Goal: Navigation & Orientation: Find specific page/section

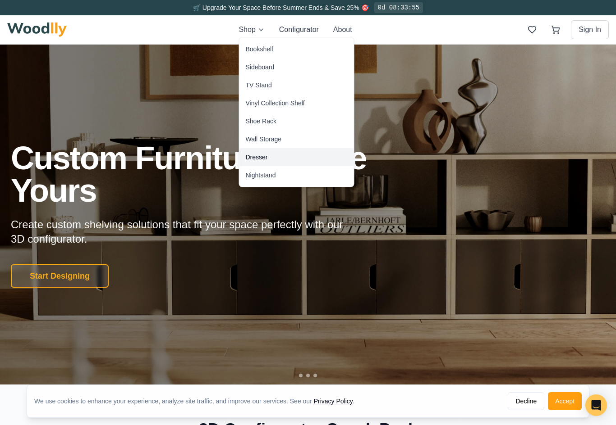
click at [246, 157] on div "Dresser" at bounding box center [257, 157] width 22 height 9
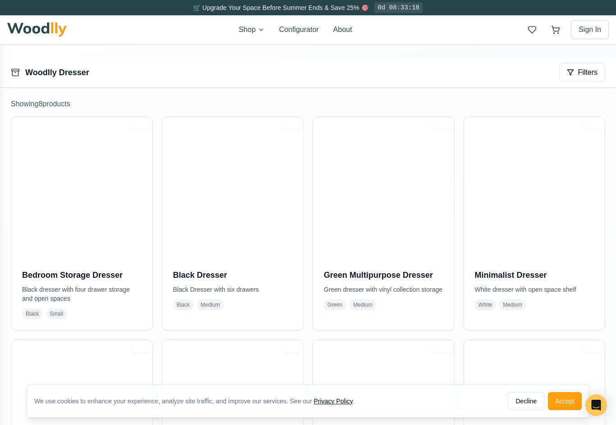
scroll to position [119, 0]
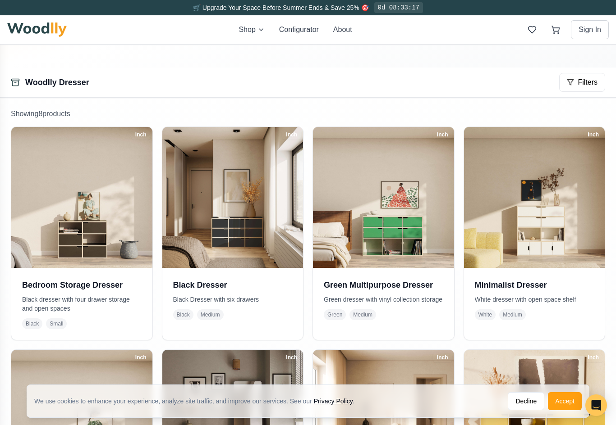
click at [240, 198] on img at bounding box center [232, 197] width 141 height 141
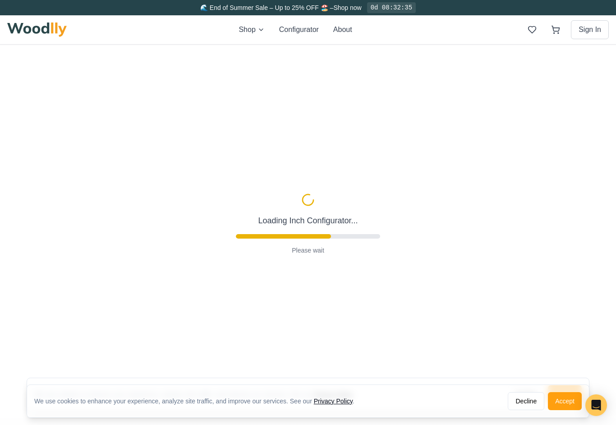
type input "55"
type input "3"
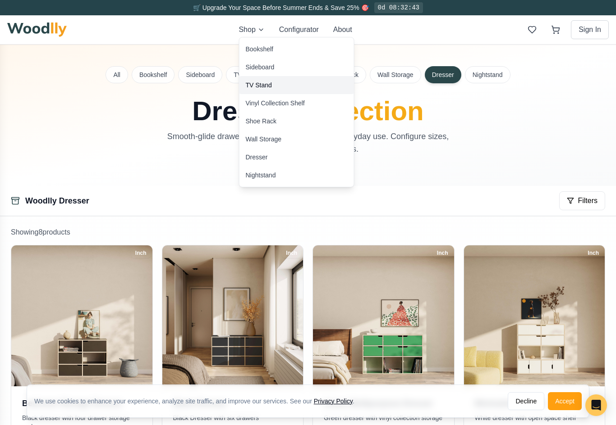
click at [250, 85] on div "TV Stand" at bounding box center [259, 85] width 26 height 9
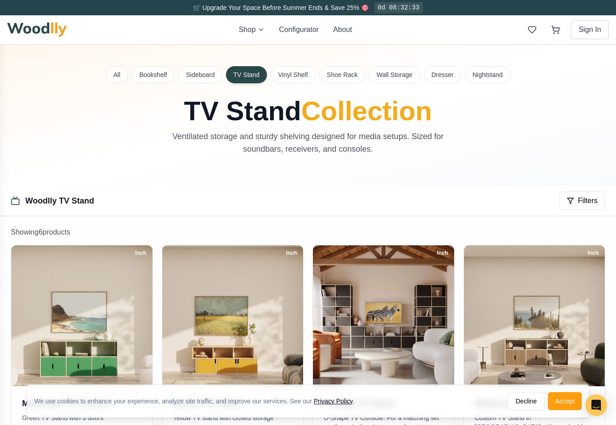
click at [198, 73] on button "Sideboard" at bounding box center [200, 74] width 44 height 17
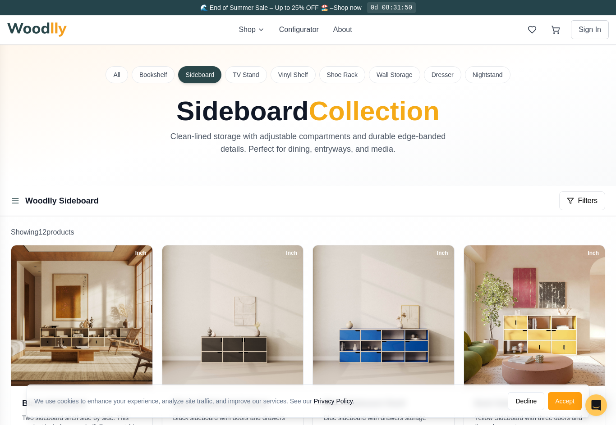
click at [334, 75] on button "Shoe Rack" at bounding box center [342, 74] width 46 height 17
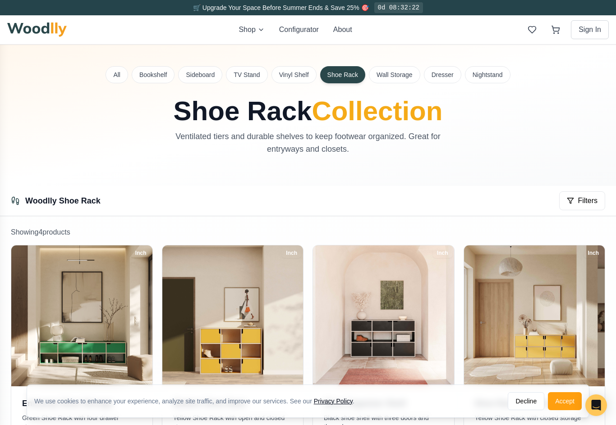
click at [440, 73] on button "Dresser" at bounding box center [442, 74] width 37 height 17
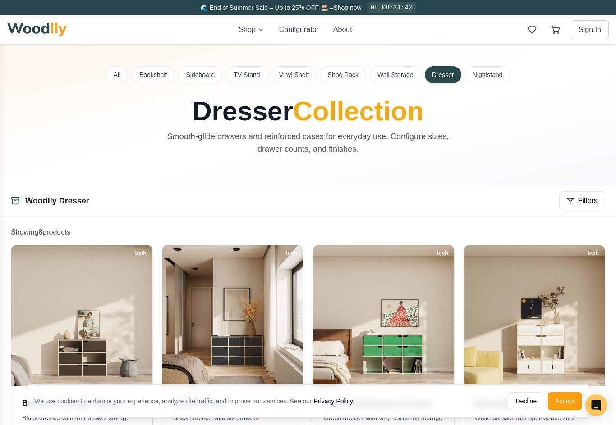
click at [483, 74] on button "Nightstand" at bounding box center [488, 74] width 46 height 17
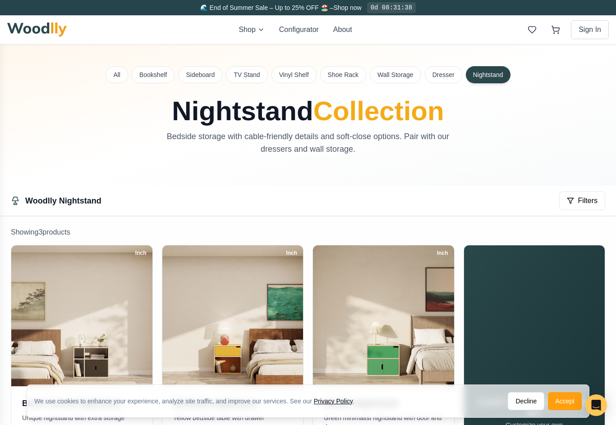
click at [116, 73] on button "All" at bounding box center [116, 74] width 23 height 17
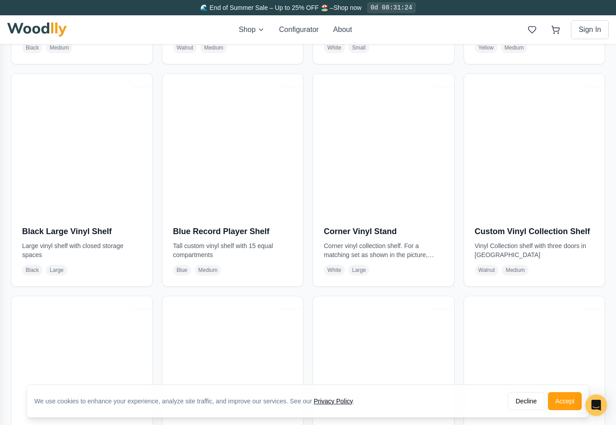
scroll to position [1757, 0]
